Goal: Task Accomplishment & Management: Use online tool/utility

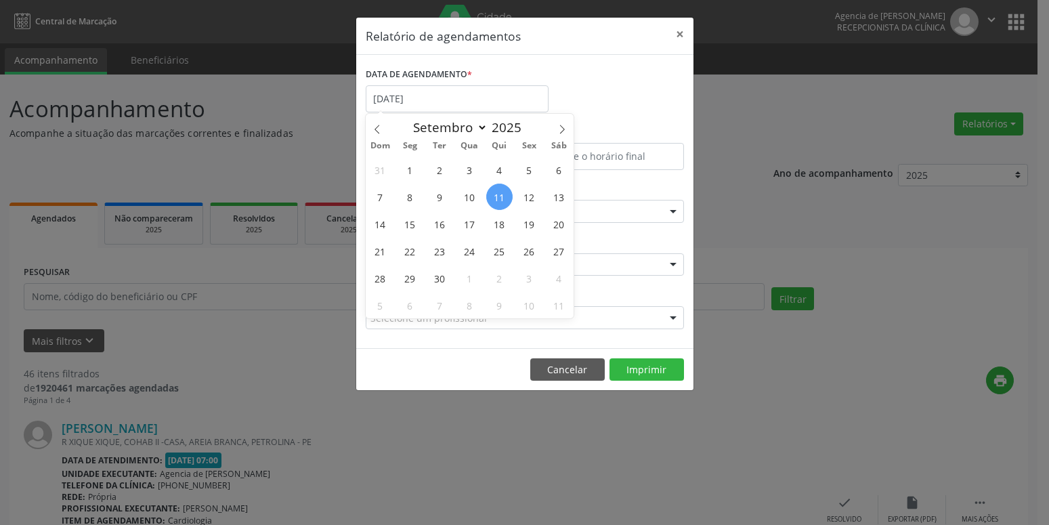
select select "8"
click at [418, 225] on span "15" at bounding box center [410, 224] width 26 height 26
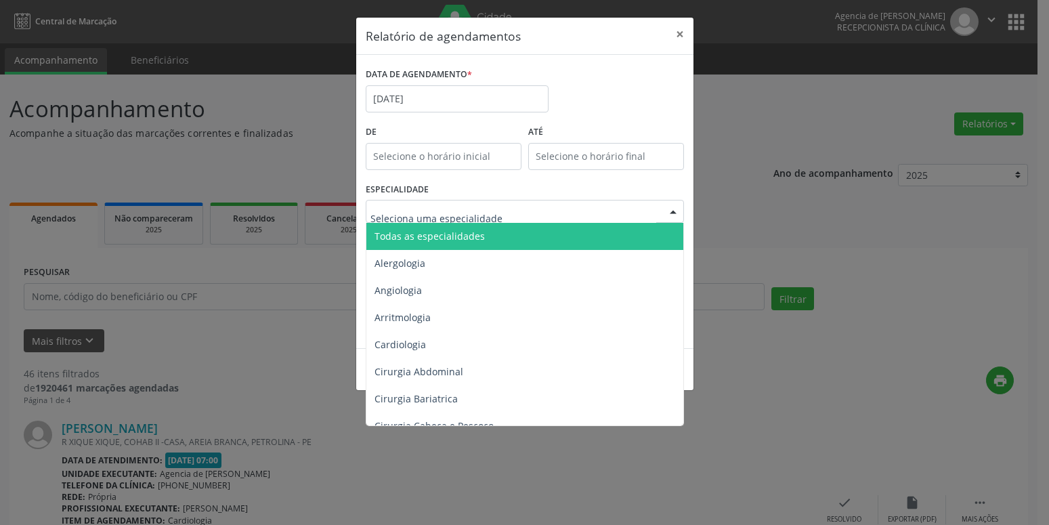
click at [458, 238] on span "Todas as especialidades" at bounding box center [429, 236] width 110 height 13
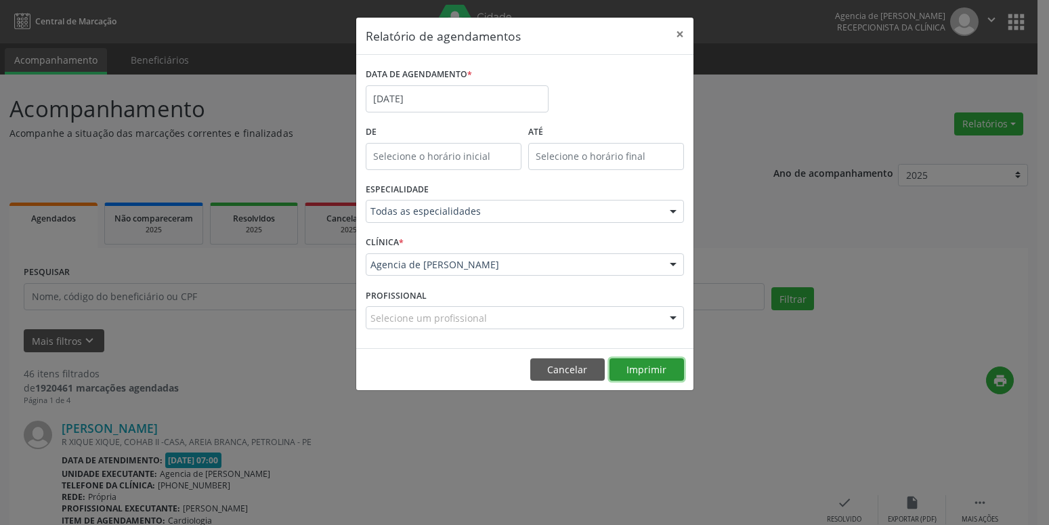
click at [647, 370] on button "Imprimir" at bounding box center [646, 369] width 74 height 23
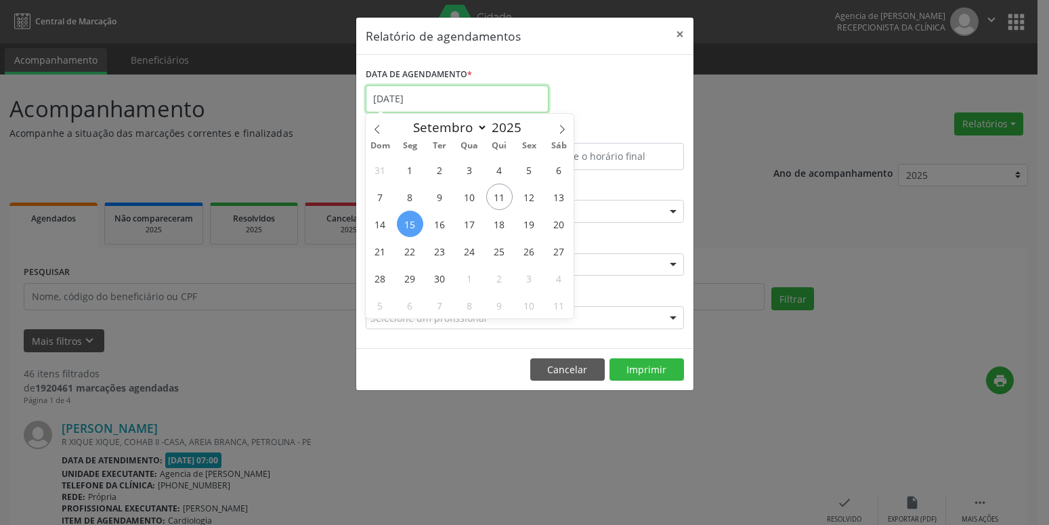
click at [456, 107] on body "Central de Marcação Agencia de Petrolina Recepcionista da clínica  Configuraçõ…" at bounding box center [524, 262] width 1049 height 525
click at [450, 96] on input "[DATE]" at bounding box center [457, 98] width 183 height 27
click at [471, 253] on span "24" at bounding box center [469, 251] width 26 height 26
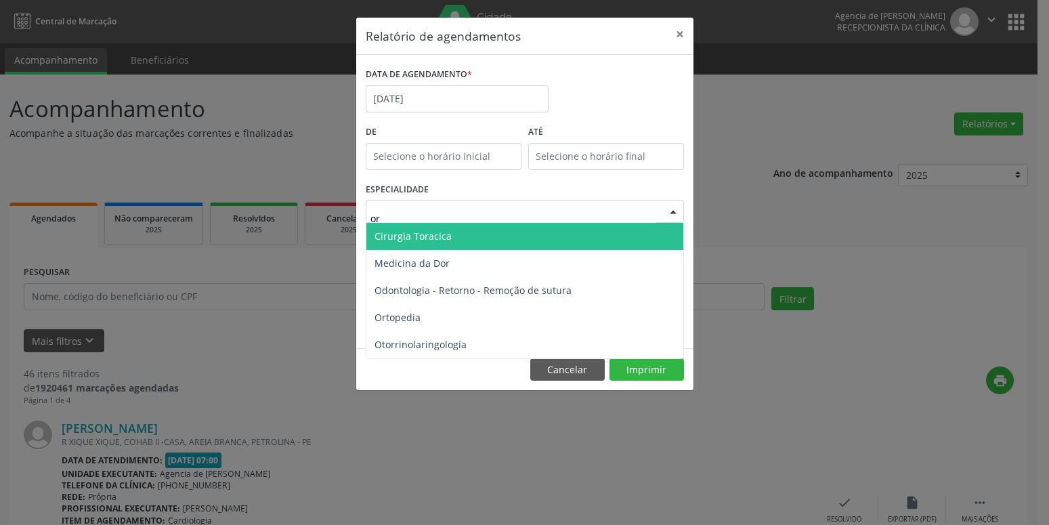
type input "ort"
click at [437, 230] on span "Ortopedia" at bounding box center [524, 236] width 317 height 27
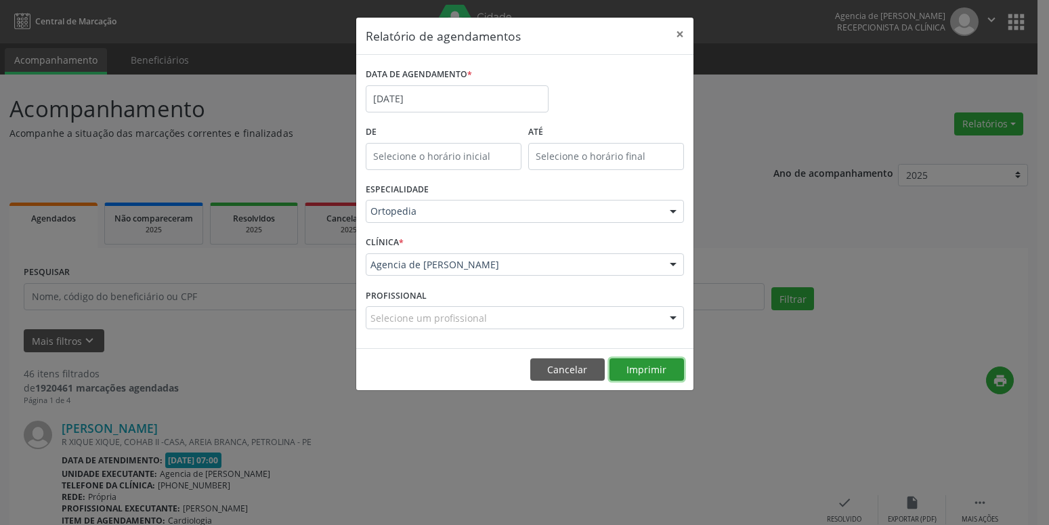
click at [654, 368] on button "Imprimir" at bounding box center [646, 369] width 74 height 23
click at [674, 30] on button "×" at bounding box center [679, 34] width 27 height 33
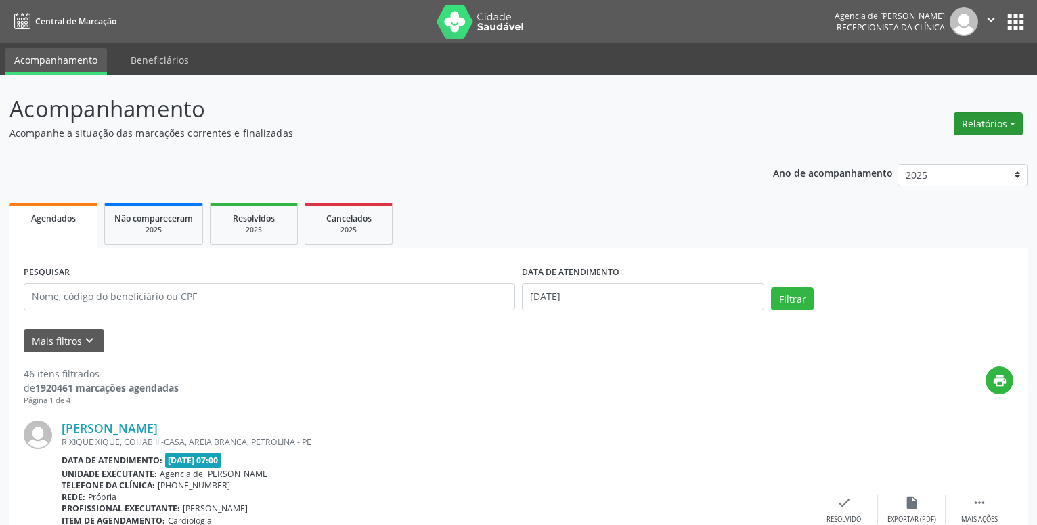
click at [1005, 119] on button "Relatórios" at bounding box center [988, 123] width 69 height 23
click at [972, 150] on link "Agendamentos" at bounding box center [951, 153] width 146 height 19
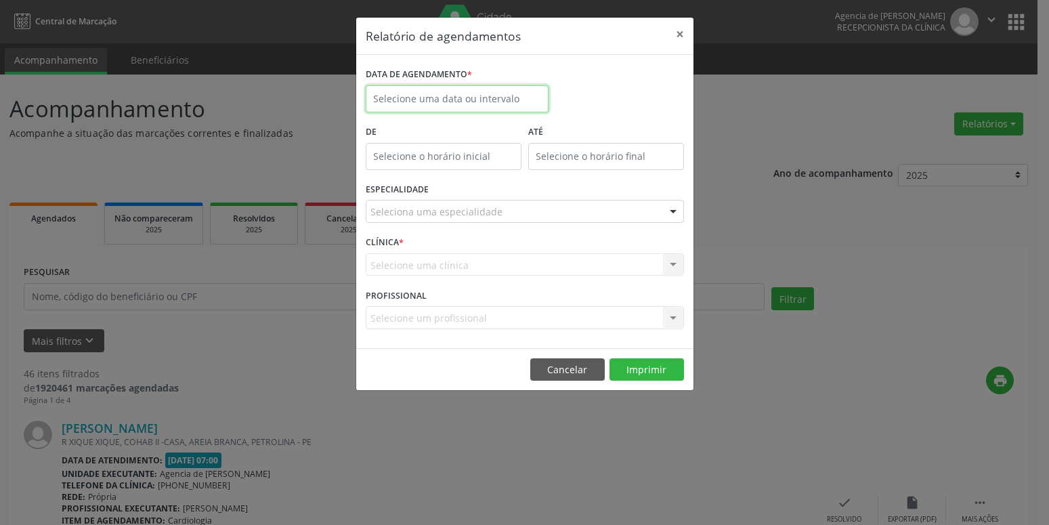
click at [478, 96] on input "text" at bounding box center [457, 98] width 183 height 27
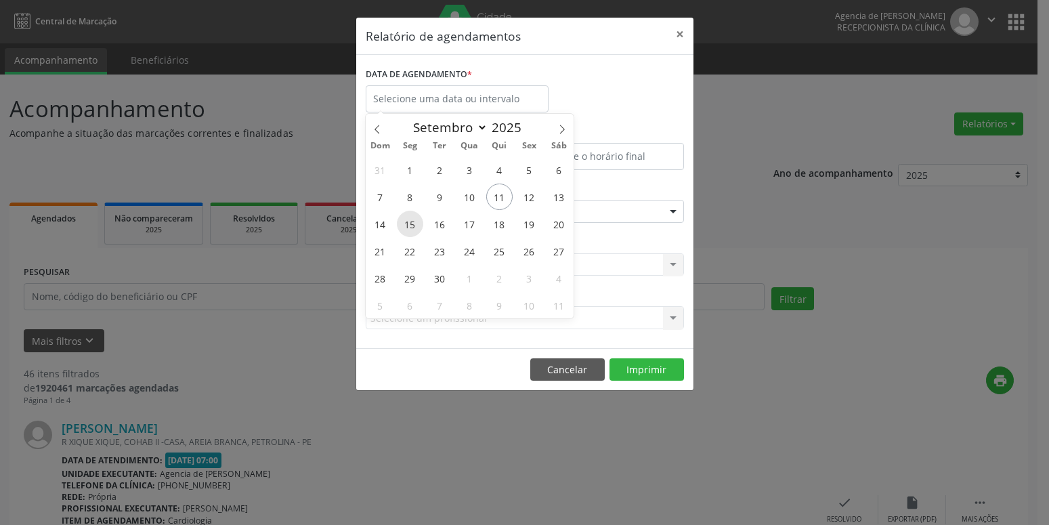
click at [416, 225] on span "15" at bounding box center [410, 224] width 26 height 26
type input "[DATE]"
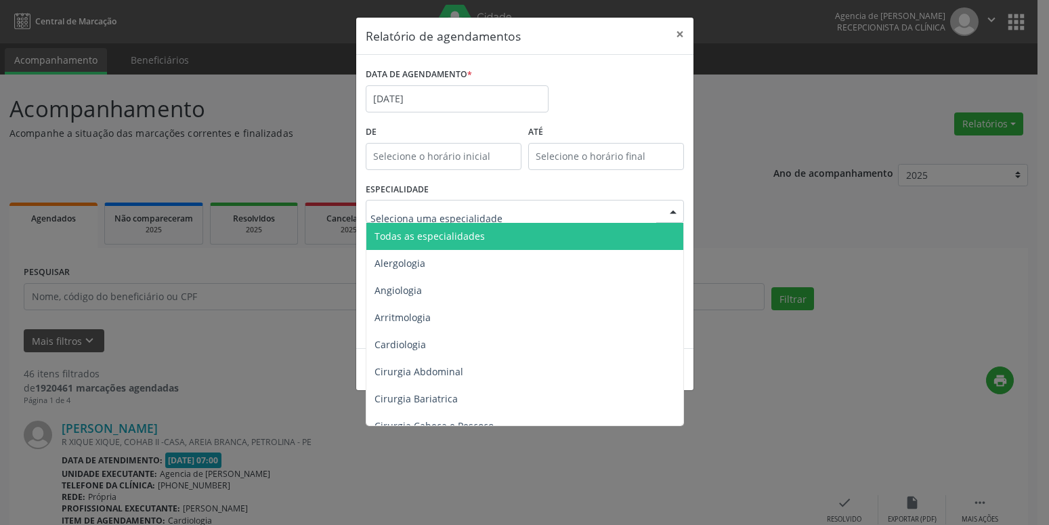
click at [486, 235] on span "Todas as especialidades" at bounding box center [525, 236] width 319 height 27
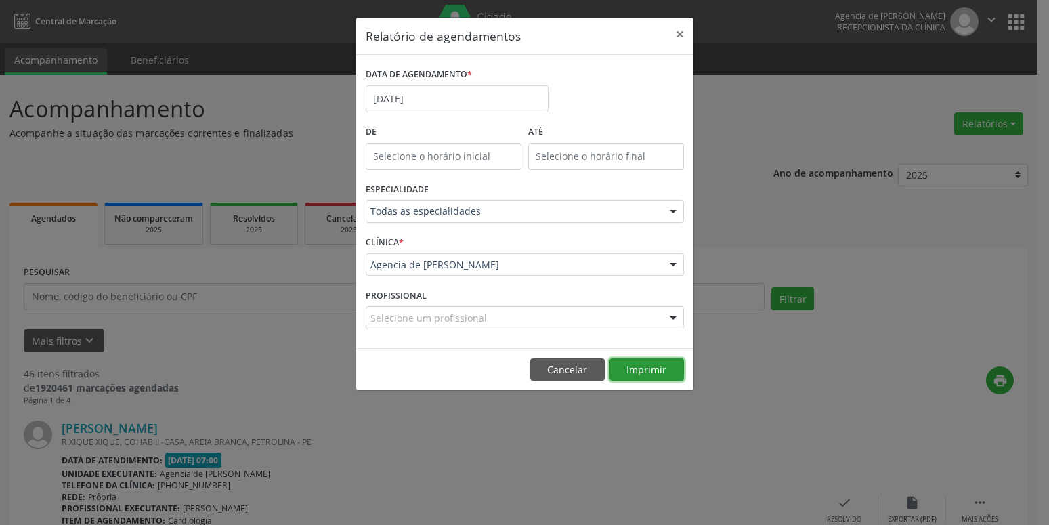
click at [631, 366] on button "Imprimir" at bounding box center [646, 369] width 74 height 23
